Goal: Information Seeking & Learning: Learn about a topic

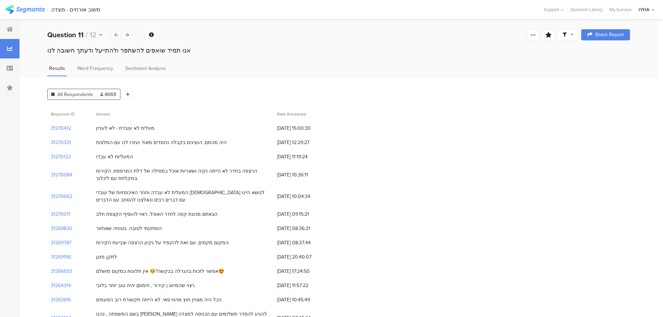
drag, startPoint x: 104, startPoint y: 145, endPoint x: 150, endPoint y: 139, distance: 46.3
click at [150, 139] on div "היה מהמם, הנציגים בקבלה נחמדים מאוד ועזרו לנו עם המלצות" at bounding box center [161, 142] width 131 height 7
click at [140, 156] on div "המעליות לא עבדו" at bounding box center [183, 157] width 181 height 14
drag, startPoint x: 126, startPoint y: 158, endPoint x: 97, endPoint y: 160, distance: 28.2
click at [97, 160] on div "המעליות לא עבדו" at bounding box center [114, 156] width 37 height 7
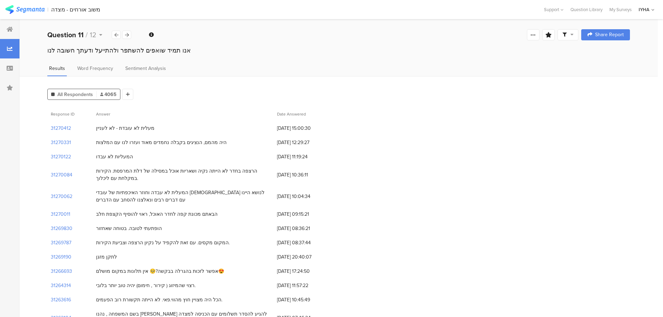
click at [143, 152] on div "המעליות לא עבדו" at bounding box center [183, 157] width 181 height 14
click at [197, 196] on div "המעלית לא עבדה וחוזר האיכפתיות של עובדי [DEMOGRAPHIC_DATA] לנושא היינו עם דברים…" at bounding box center [183, 196] width 174 height 15
drag, startPoint x: 197, startPoint y: 196, endPoint x: 261, endPoint y: 190, distance: 63.6
click at [261, 190] on div "המעלית לא עבדה וחוזר האיכפתיות של עובדי [DEMOGRAPHIC_DATA] לנושא היינו עם דברים…" at bounding box center [183, 196] width 174 height 15
drag, startPoint x: 312, startPoint y: 193, endPoint x: 321, endPoint y: 193, distance: 8.7
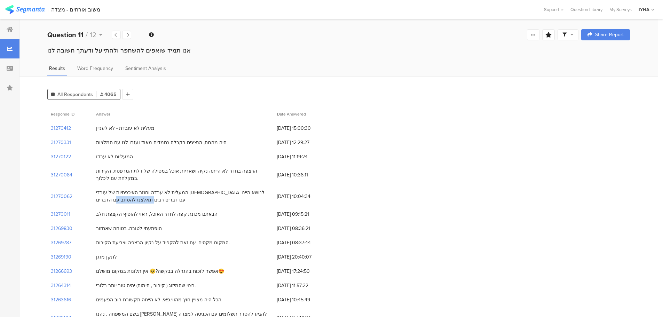
click at [321, 193] on span "[DATE] 10:04:34" at bounding box center [305, 196] width 56 height 7
drag, startPoint x: 152, startPoint y: 216, endPoint x: 99, endPoint y: 208, distance: 53.6
click at [99, 208] on div "הבאתם מכונת קפה לחדר האוכל, ראוי להוסיף הקצפת חלב" at bounding box center [183, 214] width 181 height 14
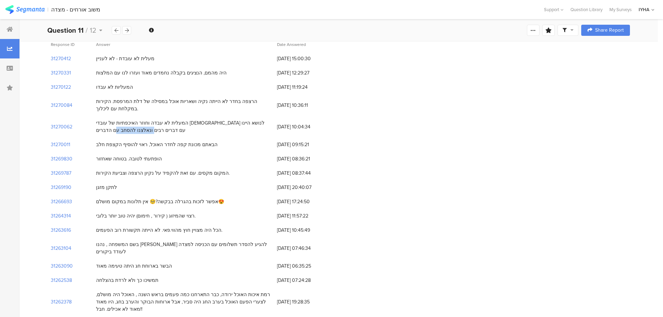
scroll to position [104, 0]
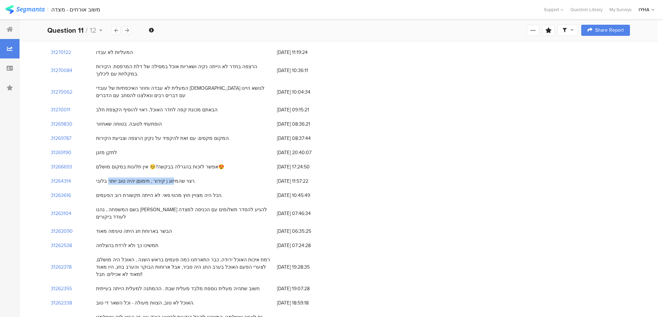
drag, startPoint x: 131, startPoint y: 182, endPoint x: 181, endPoint y: 183, distance: 50.1
click at [181, 183] on div "רצוי שהמיזוג ( קירור , חימום) יהיה טוב יותר בלובי." at bounding box center [146, 181] width 100 height 7
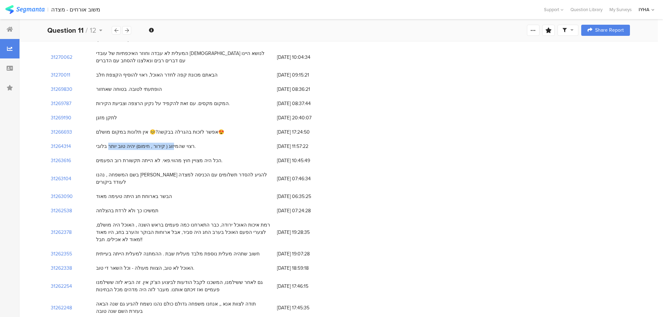
drag, startPoint x: 167, startPoint y: 189, endPoint x: 99, endPoint y: 190, distance: 67.9
click at [99, 190] on div "הבשר בארוחת חג היתה טעימה מאוד" at bounding box center [183, 196] width 181 height 14
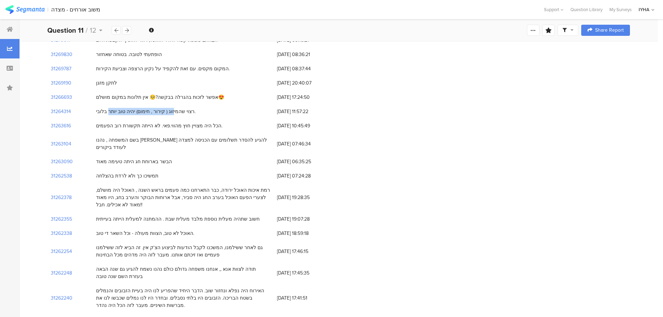
scroll to position [209, 0]
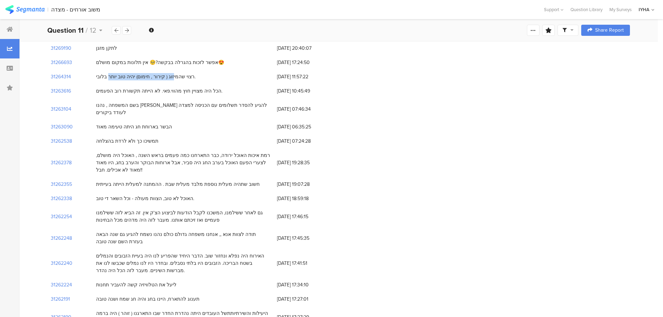
drag, startPoint x: 161, startPoint y: 181, endPoint x: 103, endPoint y: 178, distance: 57.8
click at [103, 178] on div "חשוב שתהיה מעלית נוספת מלבד מעלית שבת . ההמתנה למעלית הייתה בעייתית" at bounding box center [183, 184] width 181 height 14
drag, startPoint x: 180, startPoint y: 190, endPoint x: 116, endPoint y: 193, distance: 64.1
click at [116, 195] on div "האוכל לא טוב, הצוות מעולה - וכל השאר די טוב." at bounding box center [145, 198] width 98 height 7
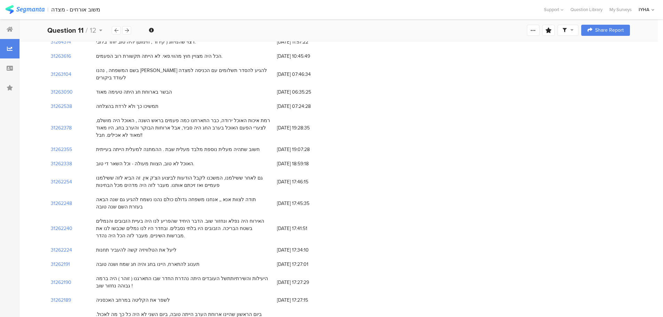
click at [208, 174] on div "גם לאחר ששילמנו, המשכנו לקבל הודעות לביצוע הצ'ק אין. זה הביא לזה ששילמנו פעמיים…" at bounding box center [183, 181] width 174 height 15
drag, startPoint x: 202, startPoint y: 180, endPoint x: 194, endPoint y: 171, distance: 11.9
click at [194, 174] on div "גם לאחר ששילמנו, המשכנו לקבל הודעות לביצוע הצ'ק אין. זה הביא לזה ששילמנו פעמיים…" at bounding box center [183, 181] width 174 height 15
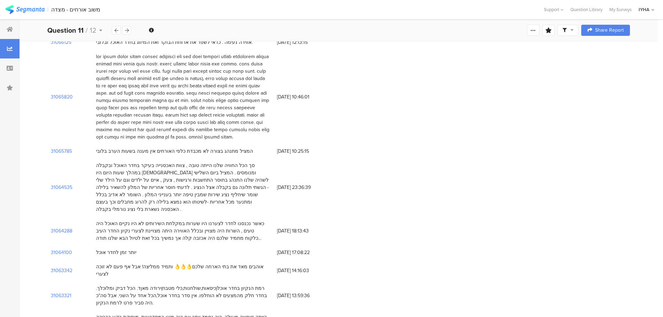
scroll to position [4212, 0]
